Goal: Navigation & Orientation: Find specific page/section

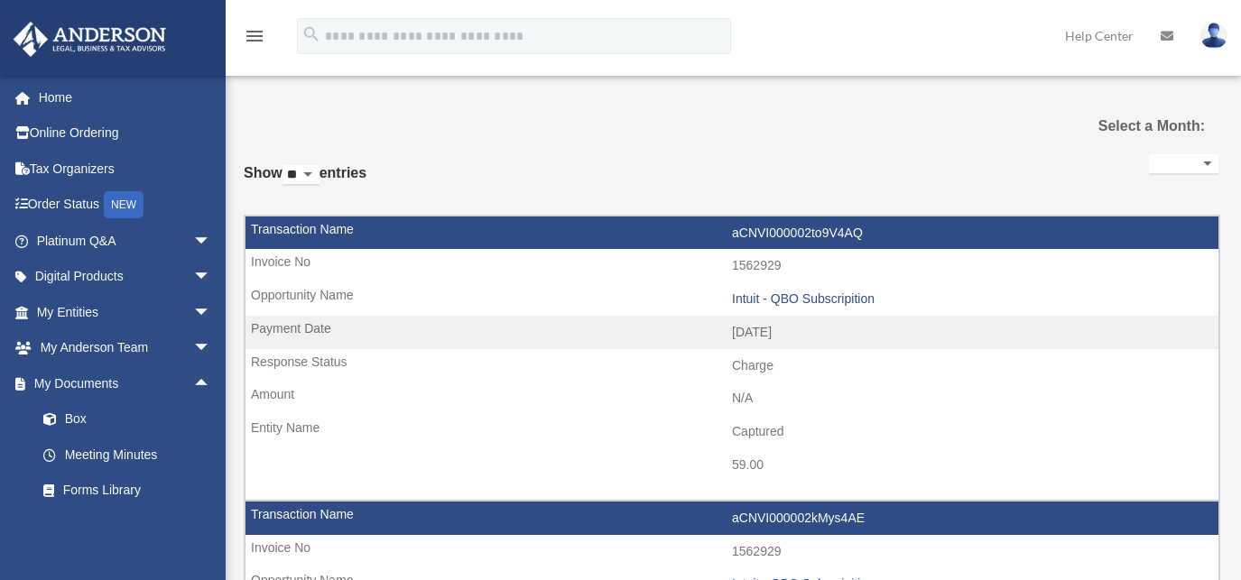
select select
click at [85, 416] on link "Box" at bounding box center [131, 420] width 213 height 36
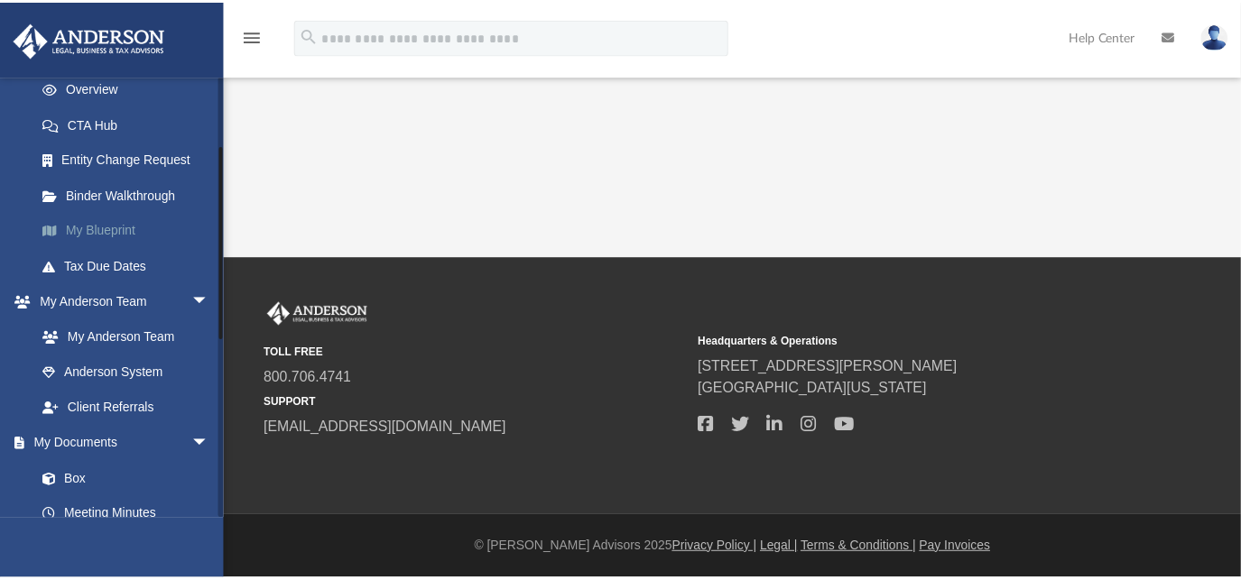
scroll to position [328, 0]
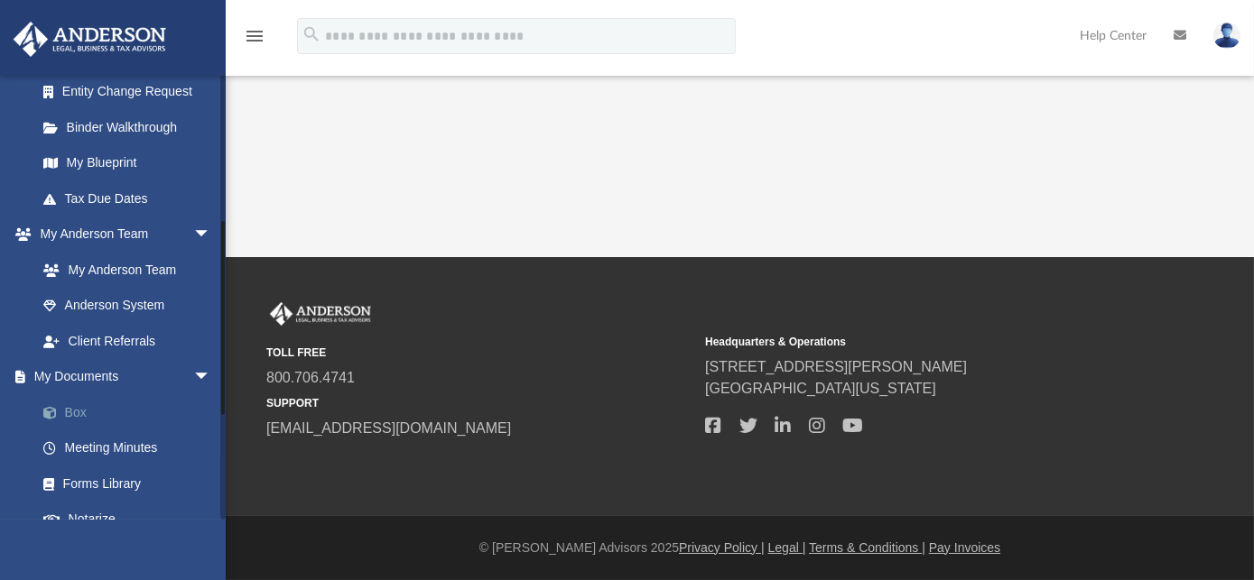
click at [75, 413] on link "Box" at bounding box center [131, 412] width 213 height 36
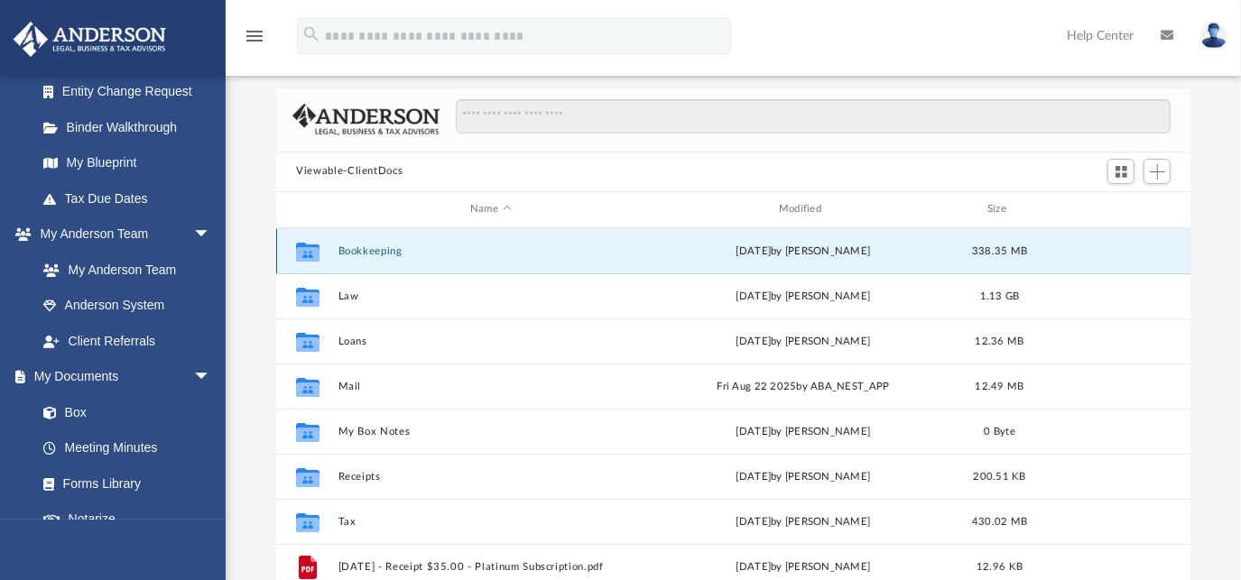
click at [348, 249] on button "Bookkeeping" at bounding box center [490, 251] width 305 height 12
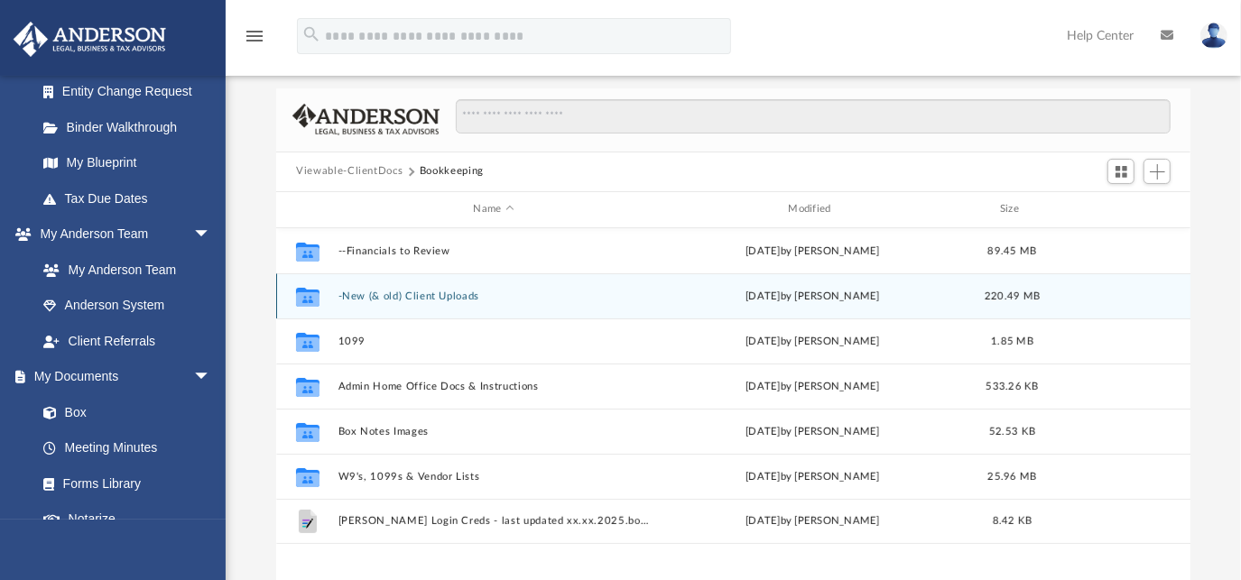
click at [420, 294] on button "-New (& old) Client Uploads" at bounding box center [493, 296] width 311 height 12
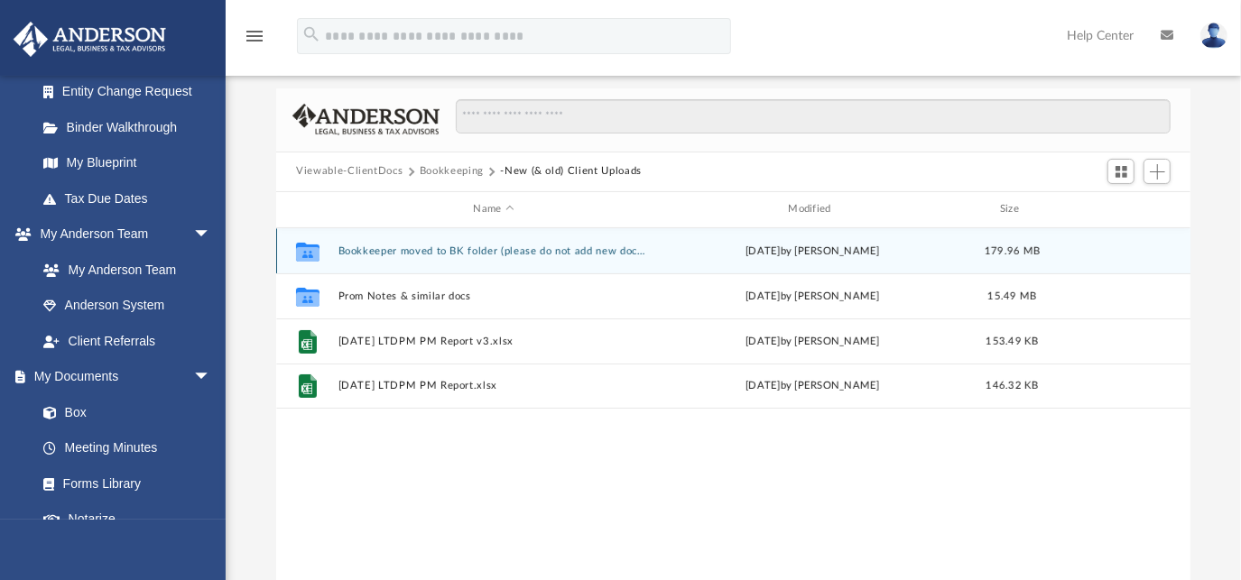
click at [430, 251] on button "Bookkeeper moved to BK folder (please do not add new docs here)" at bounding box center [493, 251] width 311 height 12
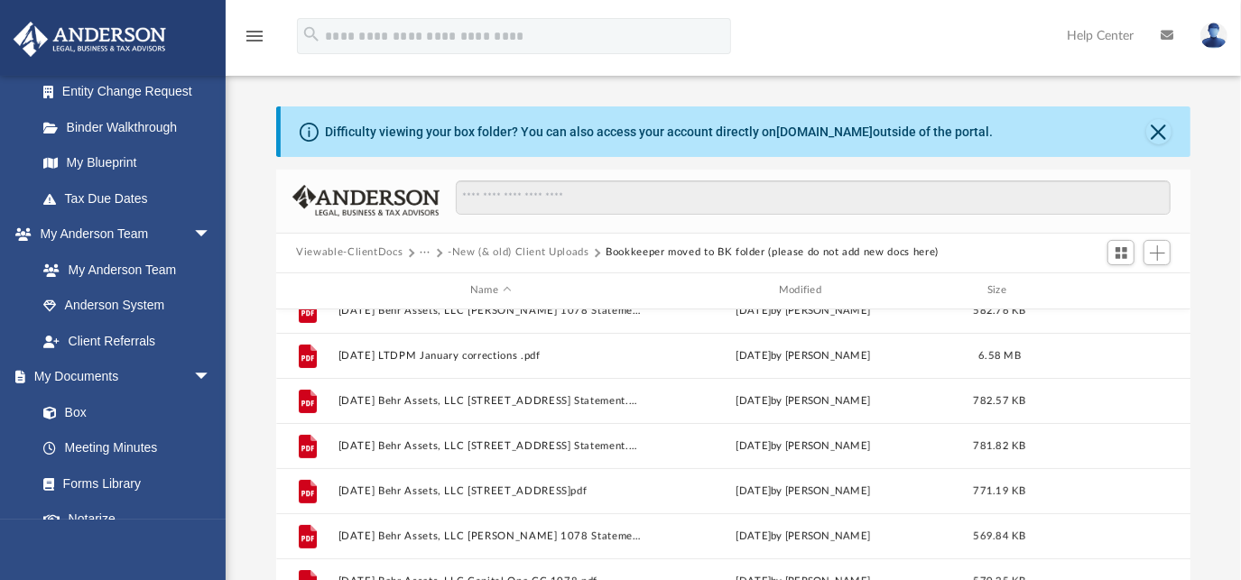
scroll to position [328, 0]
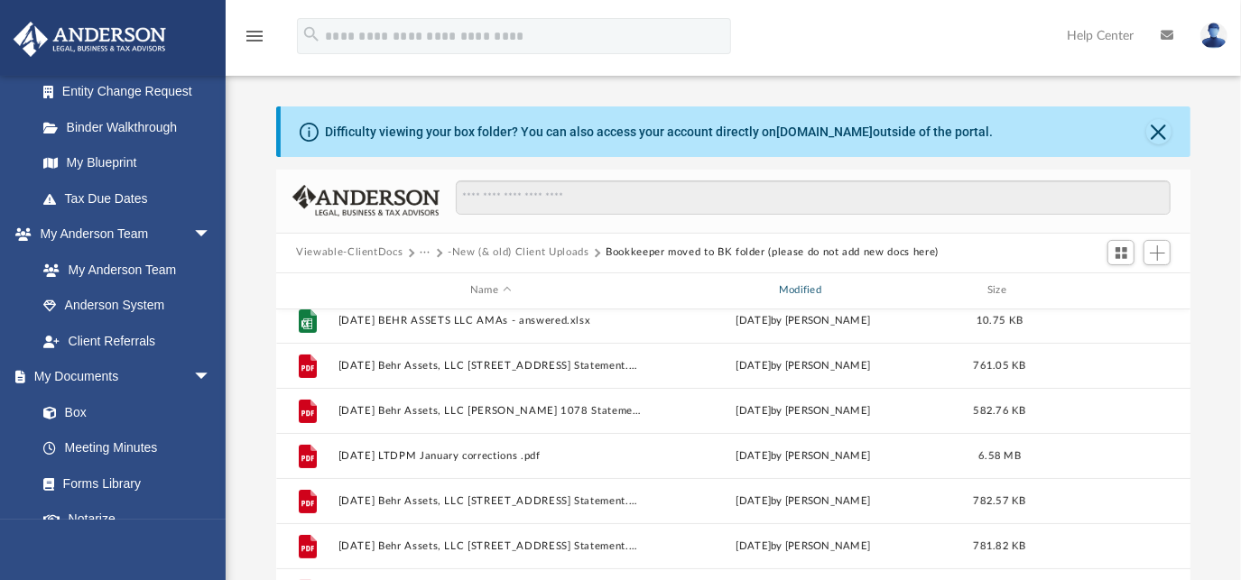
click at [794, 293] on div "Modified" at bounding box center [803, 291] width 305 height 16
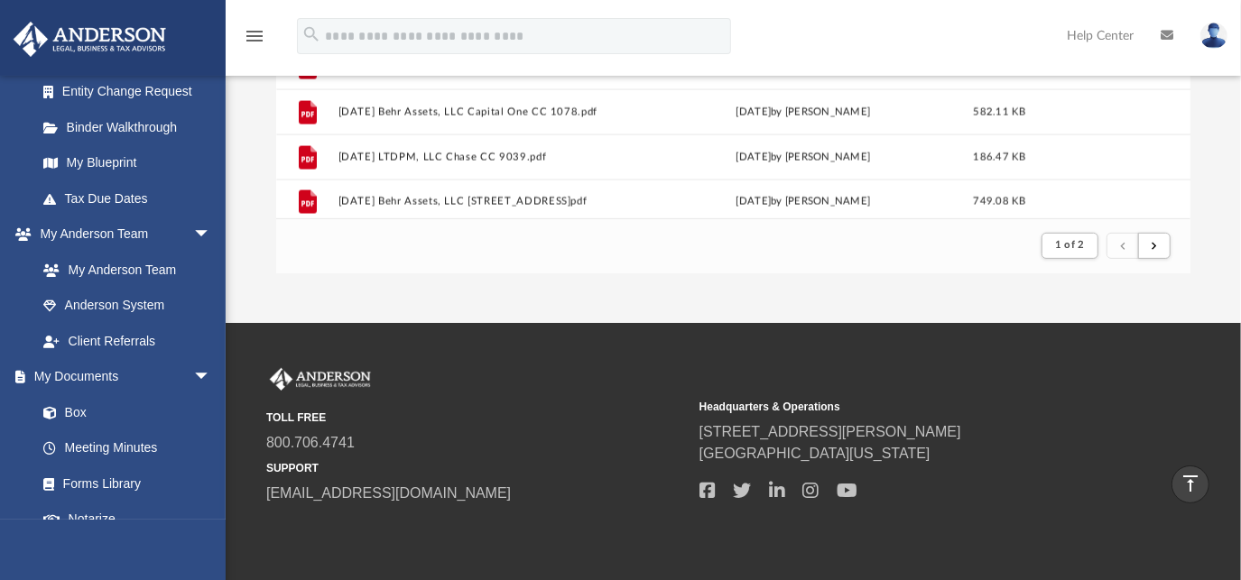
scroll to position [1937, 0]
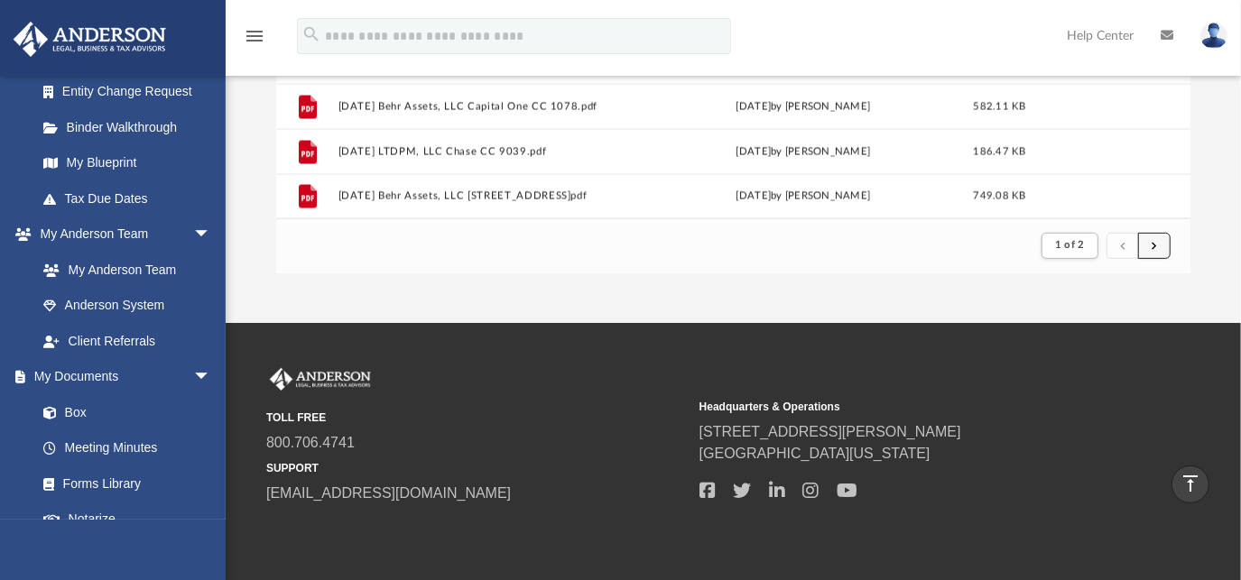
click at [1164, 246] on button "submit" at bounding box center [1154, 246] width 32 height 26
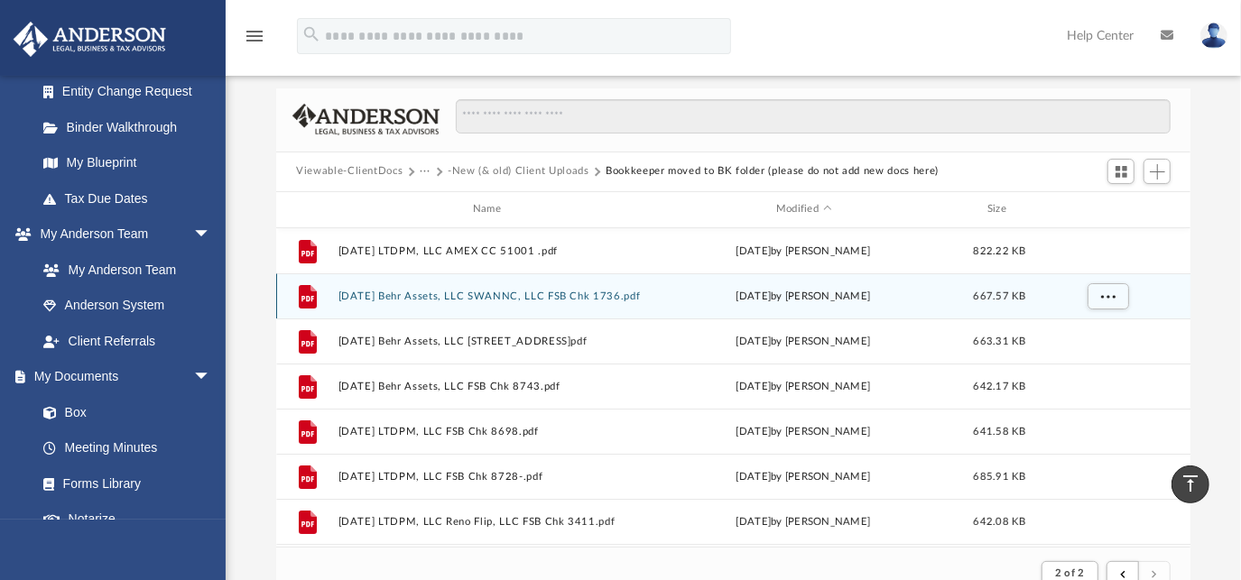
scroll to position [0, 0]
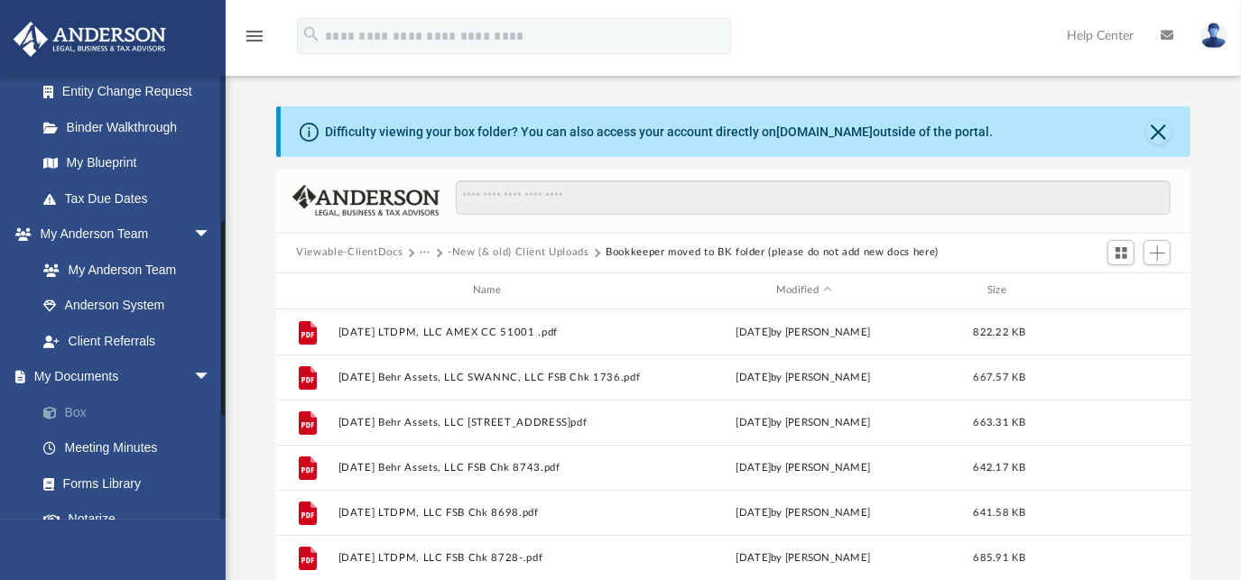
click at [70, 413] on link "Box" at bounding box center [131, 412] width 213 height 36
click at [347, 251] on button "Viewable-ClientDocs" at bounding box center [349, 253] width 107 height 16
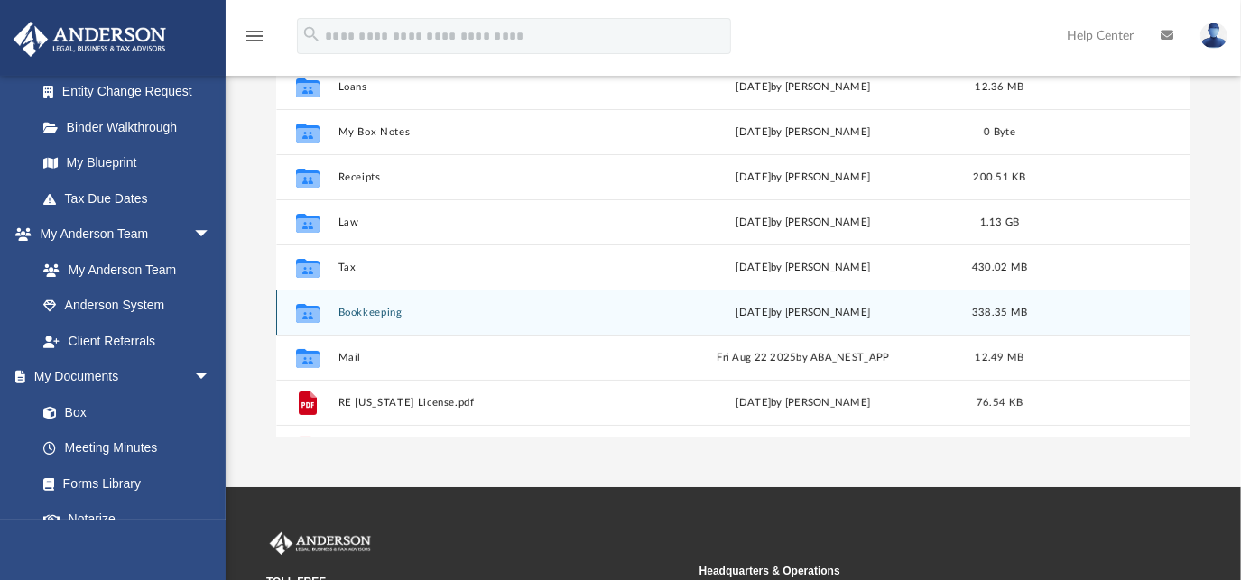
click at [359, 311] on button "Bookkeeping" at bounding box center [490, 312] width 305 height 12
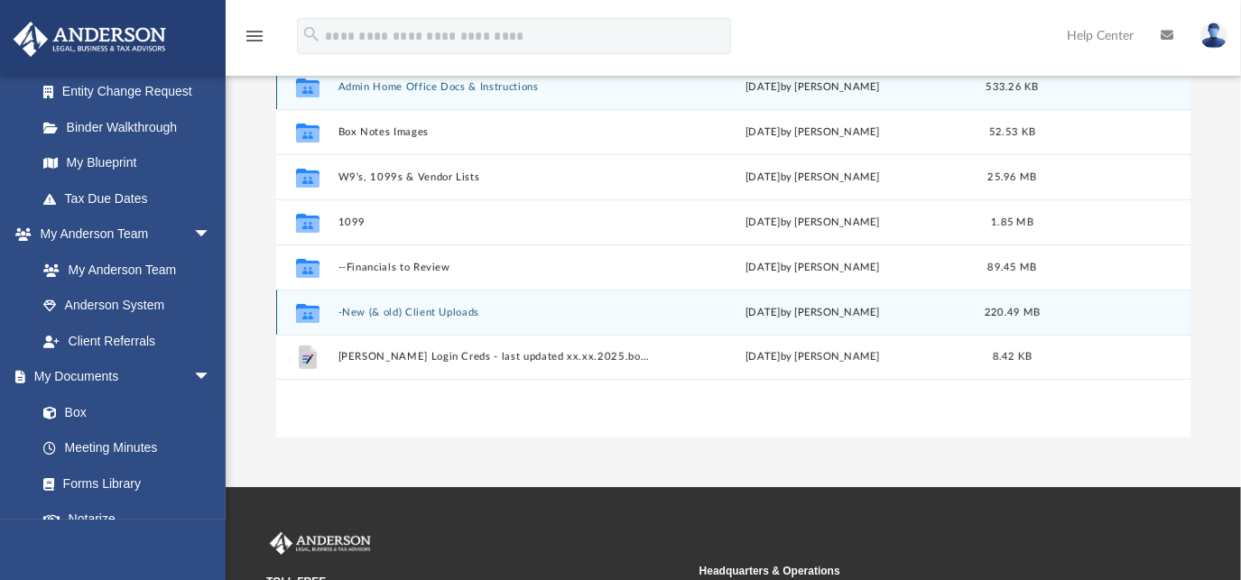
scroll to position [163, 0]
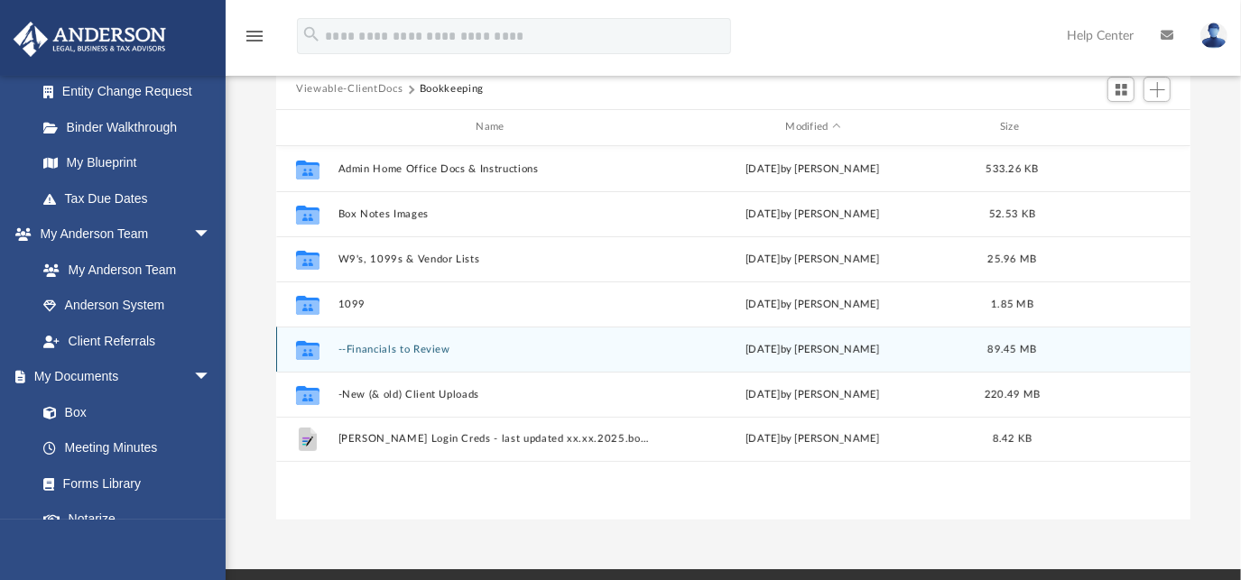
click at [368, 349] on button "--Financials to Review" at bounding box center [493, 349] width 311 height 12
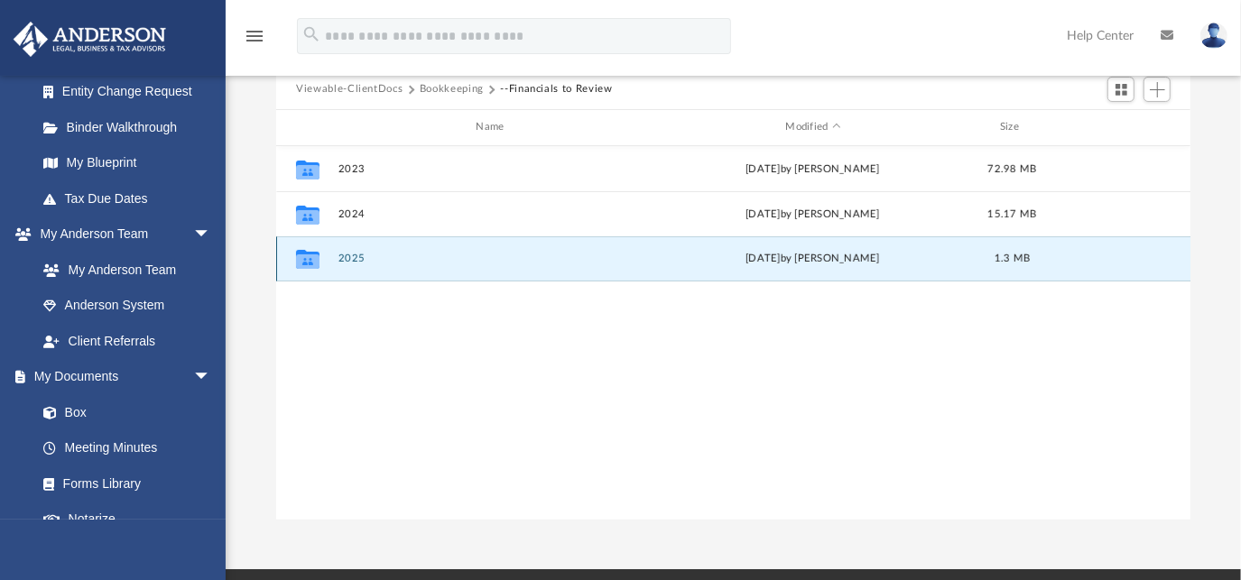
click at [363, 261] on button "2025" at bounding box center [493, 259] width 311 height 12
